Goal: Information Seeking & Learning: Find specific fact

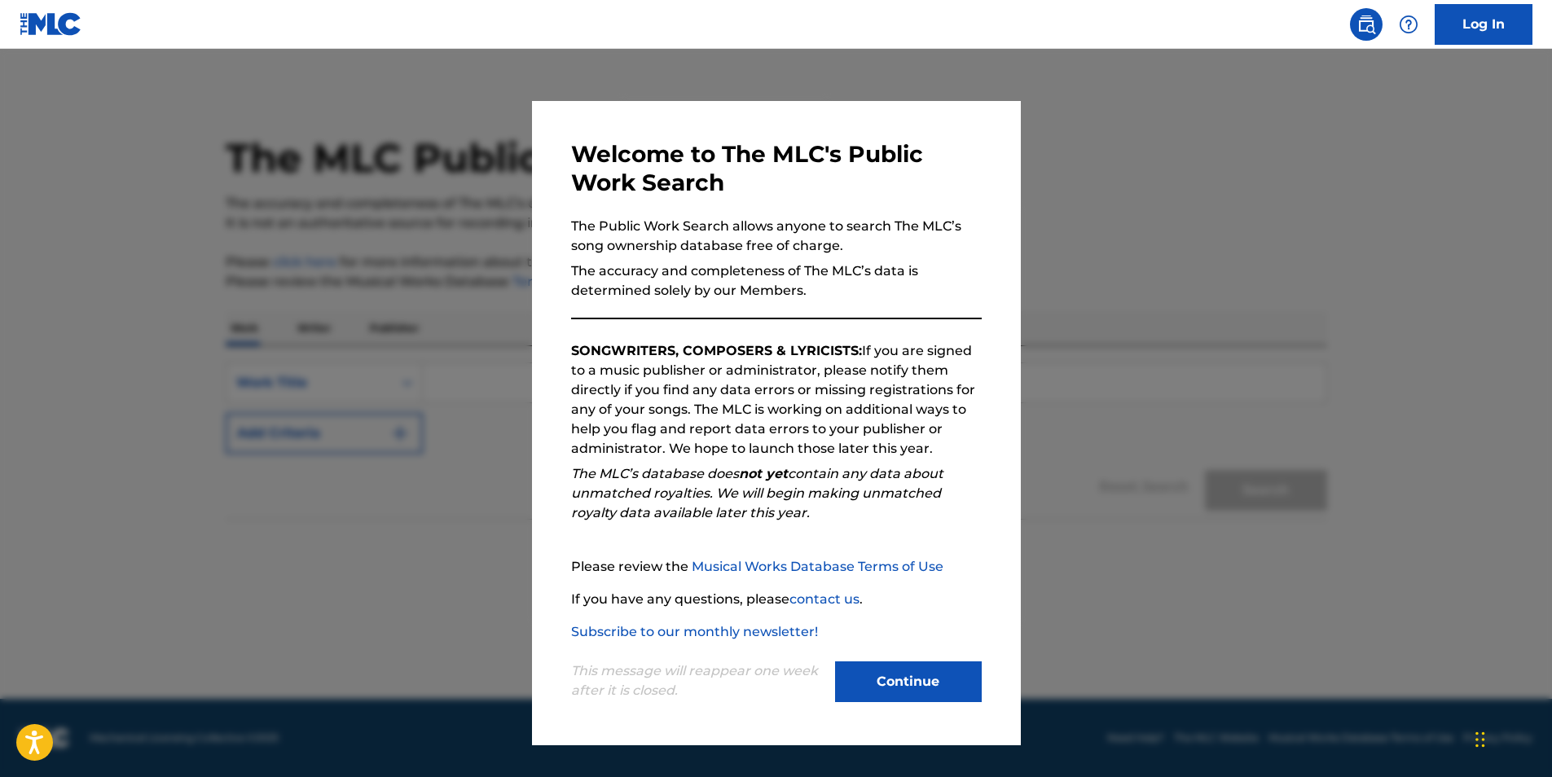
click at [865, 646] on div "This message will reappear one week after it is closed. Continue" at bounding box center [776, 674] width 410 height 64
click at [871, 653] on div "This message will reappear one week after it is closed. Continue" at bounding box center [776, 674] width 410 height 64
click at [871, 663] on button "Continue" at bounding box center [908, 681] width 147 height 41
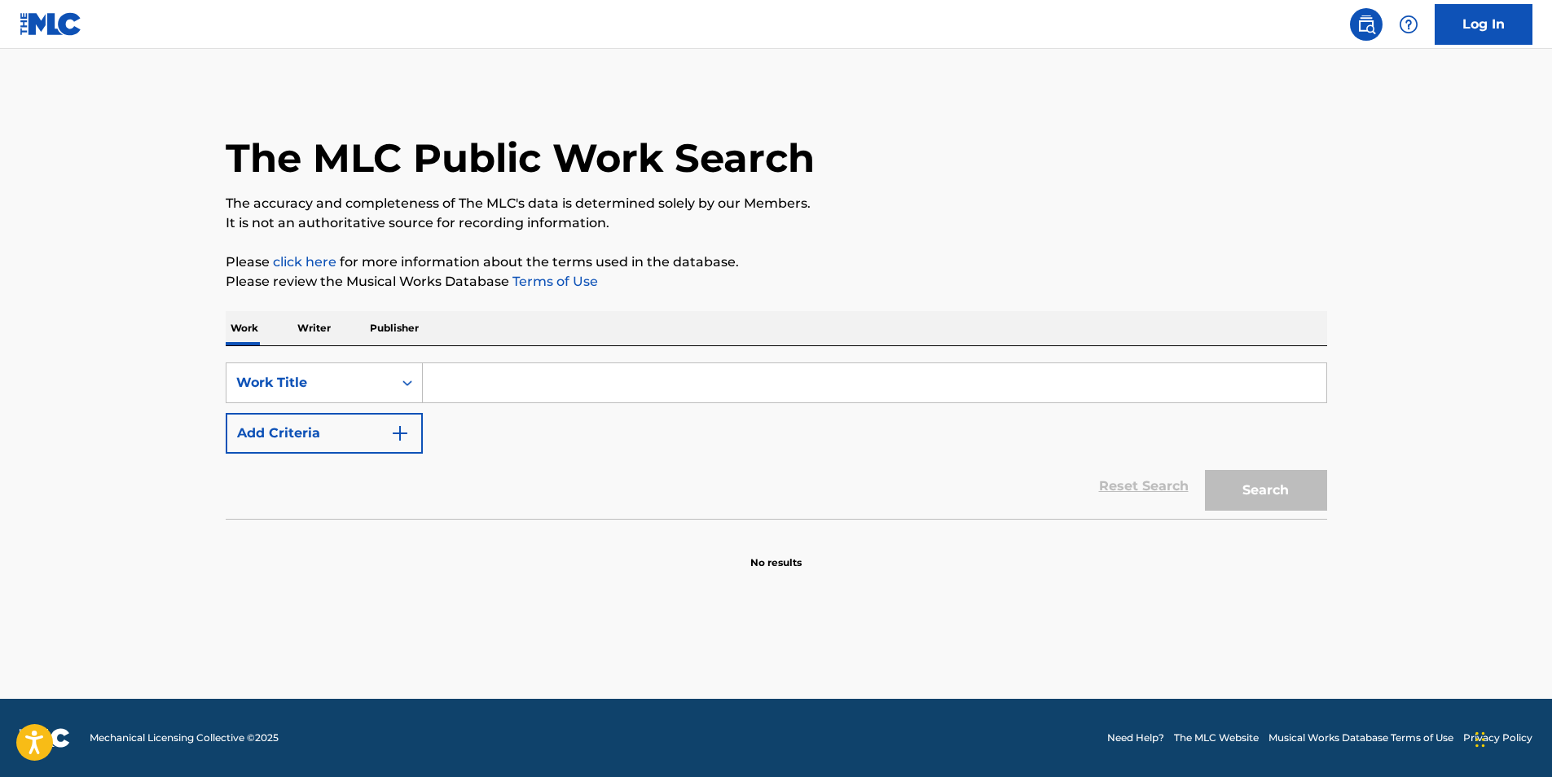
click at [491, 381] on input "Search Form" at bounding box center [874, 382] width 903 height 39
type input "nothing but love"
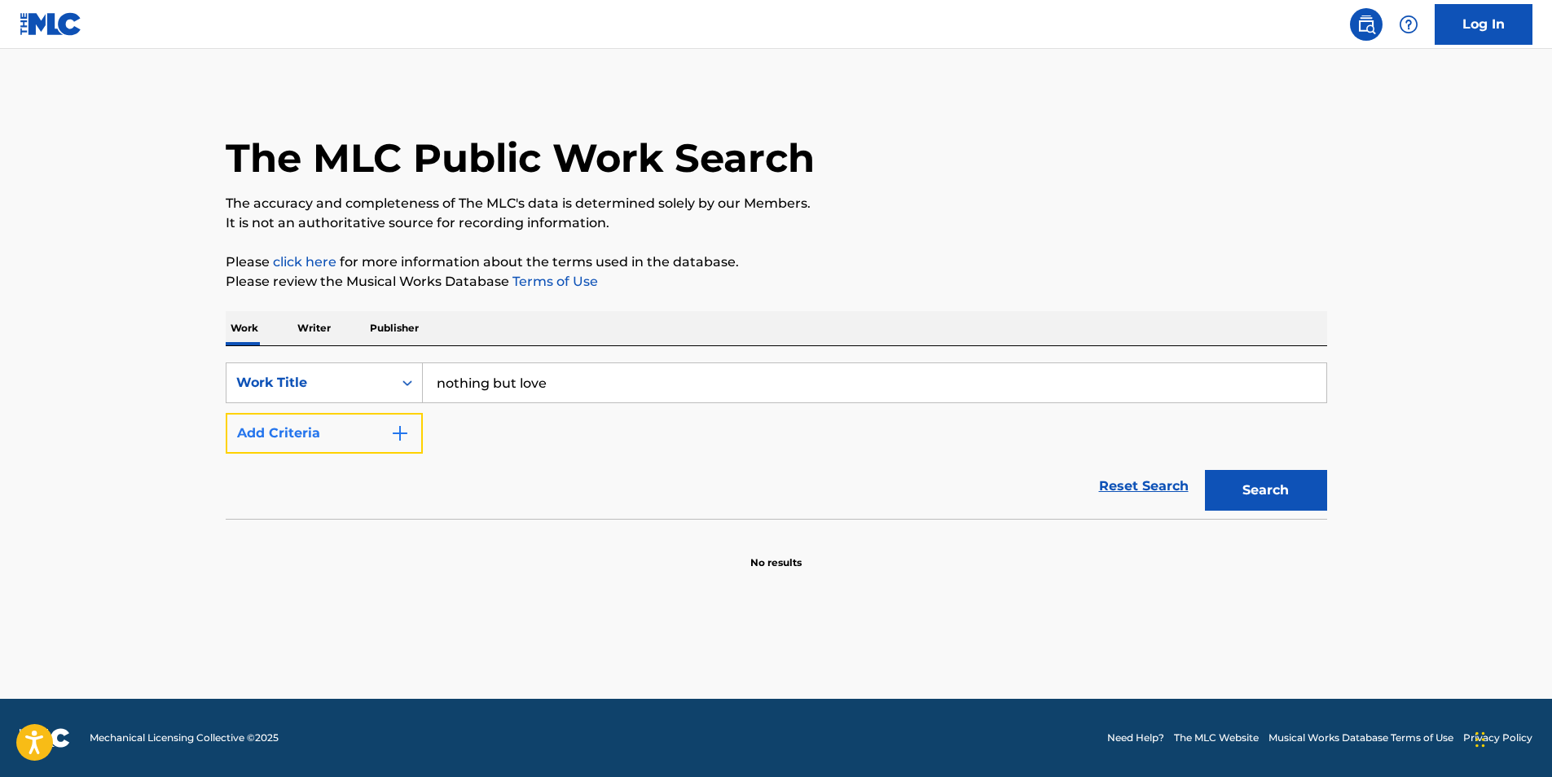
click at [383, 439] on button "Add Criteria" at bounding box center [324, 433] width 197 height 41
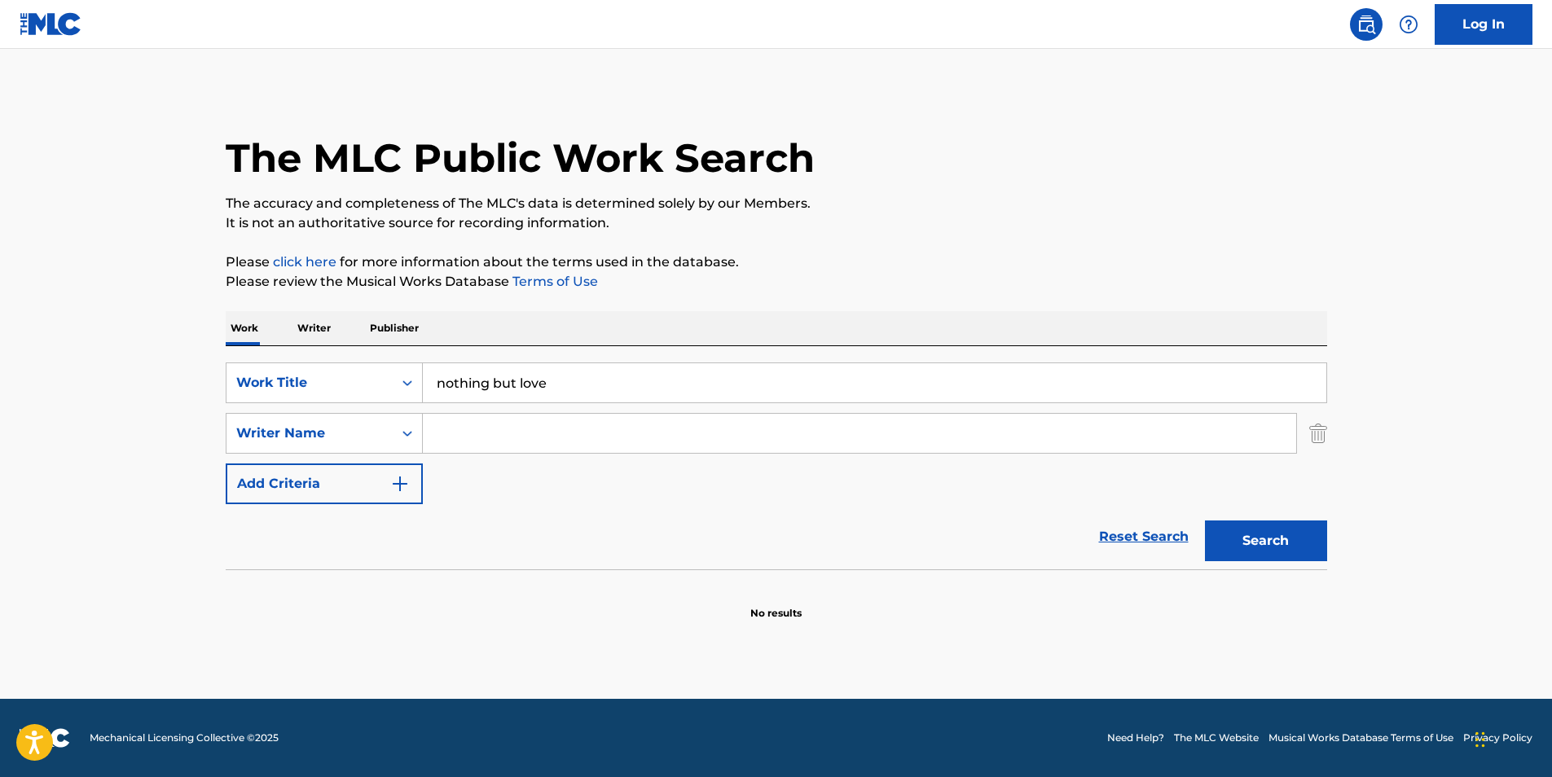
click at [483, 444] on input "Search Form" at bounding box center [859, 433] width 873 height 39
type input "shawe"
click at [1205, 520] on button "Search" at bounding box center [1266, 540] width 122 height 41
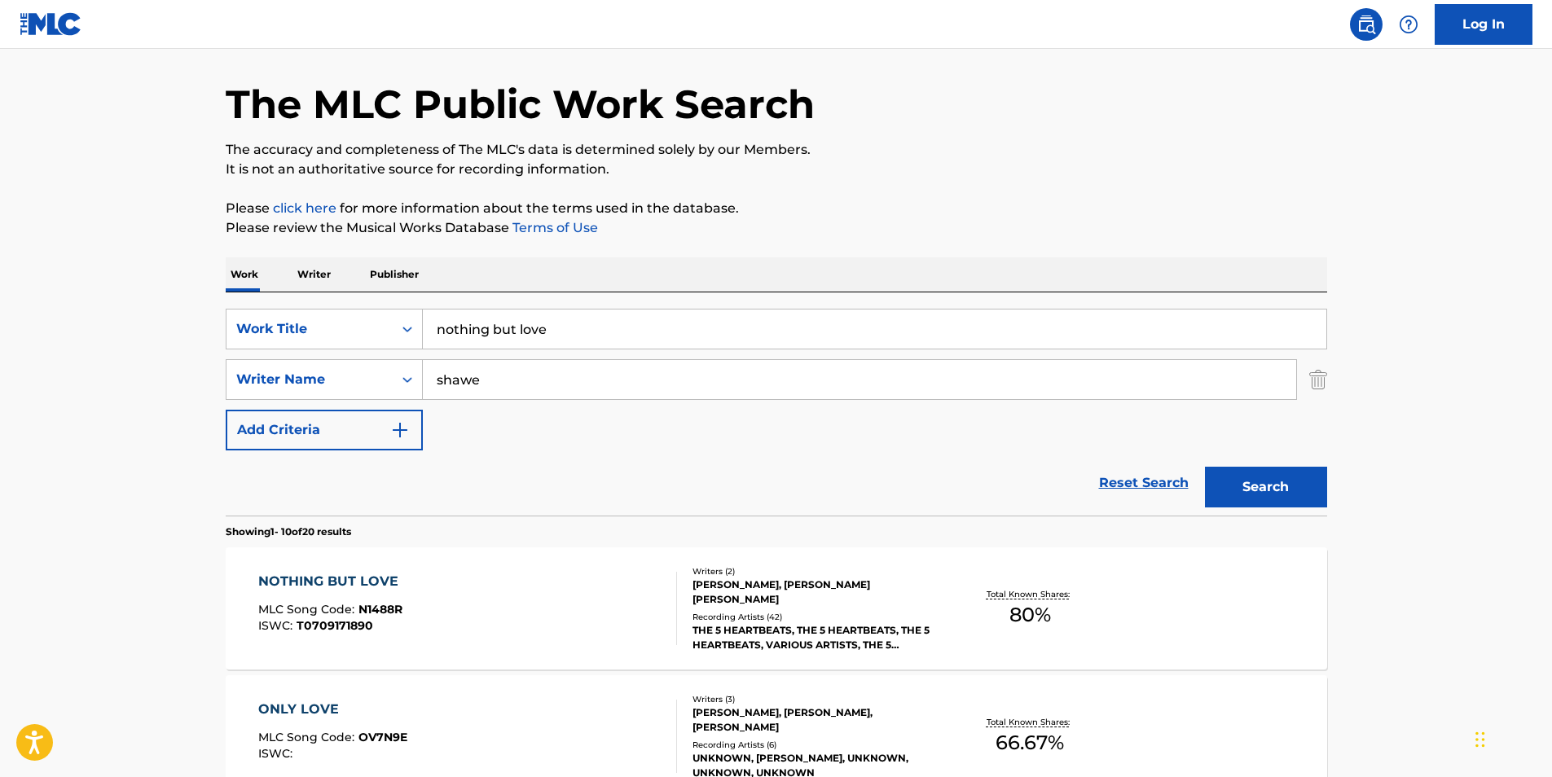
scroll to position [244, 0]
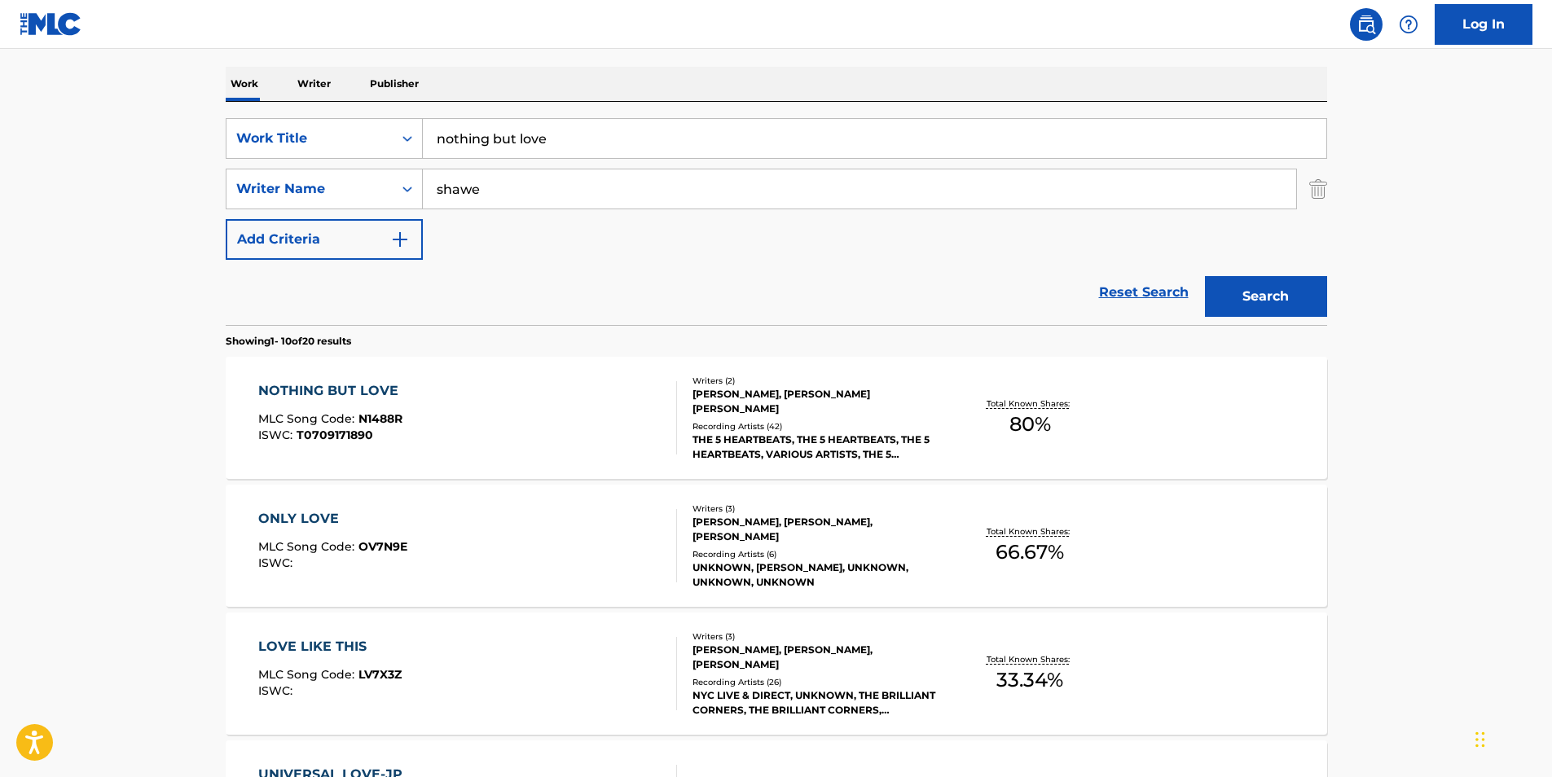
click at [618, 420] on div "NOTHING BUT LOVE MLC Song Code : N1488R ISWC : T0709171890" at bounding box center [467, 417] width 419 height 73
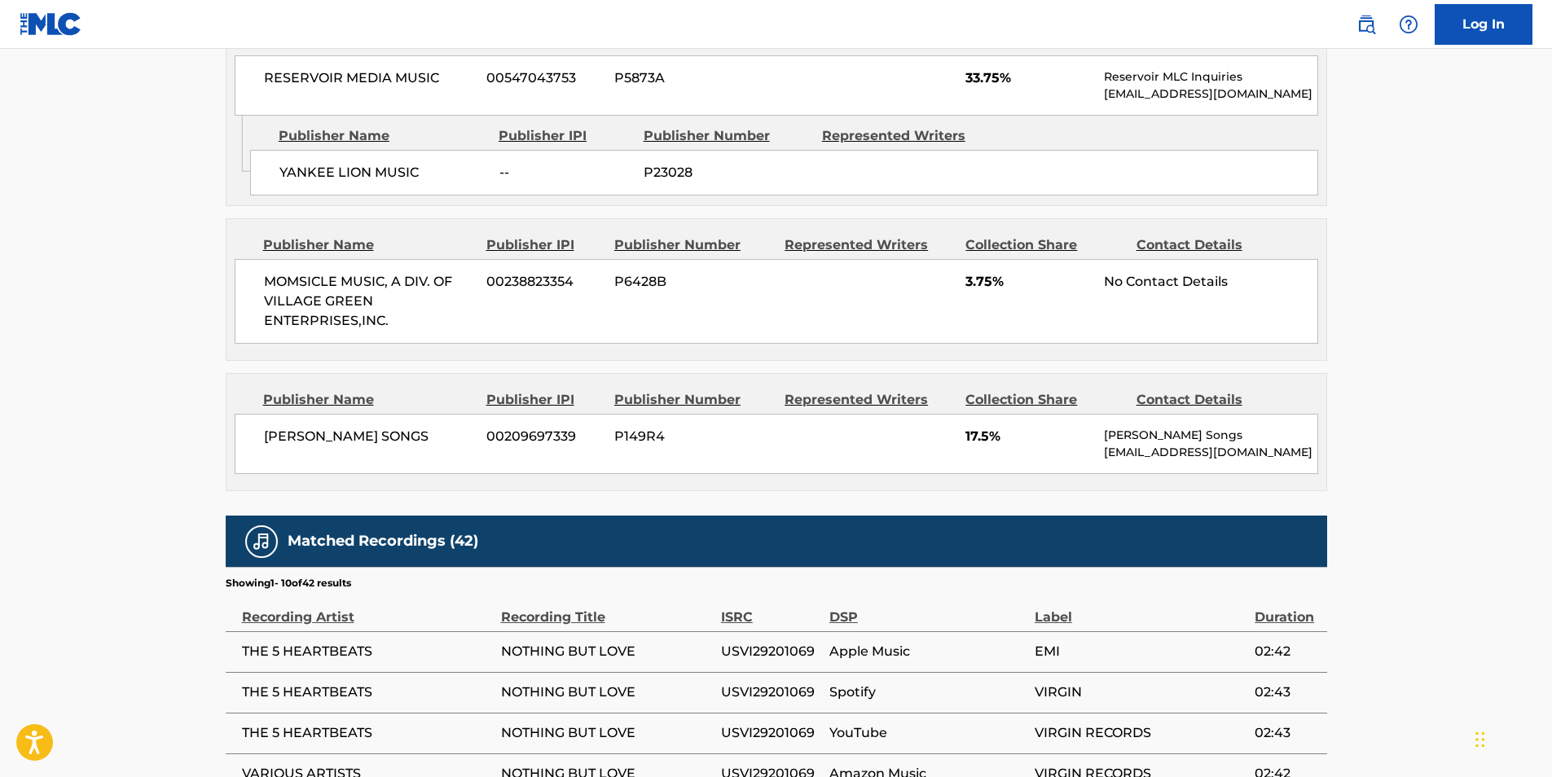
scroll to position [713, 0]
